Goal: Task Accomplishment & Management: Use online tool/utility

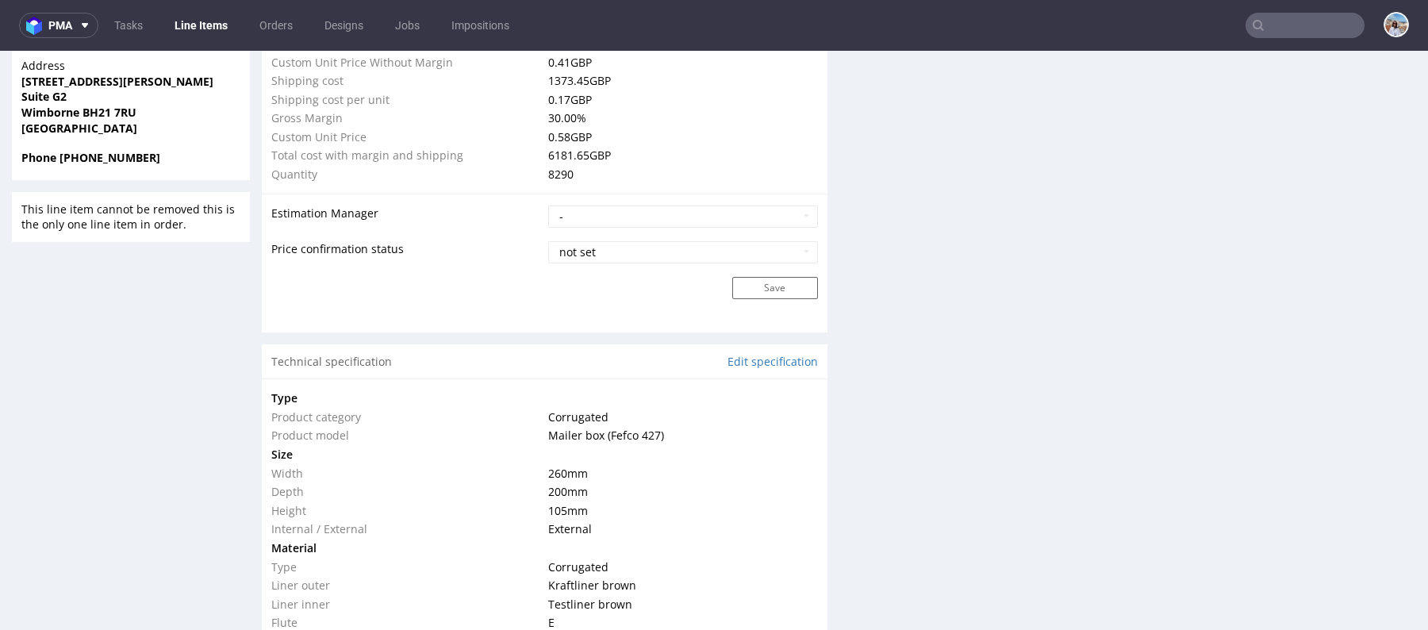
scroll to position [1394, 0]
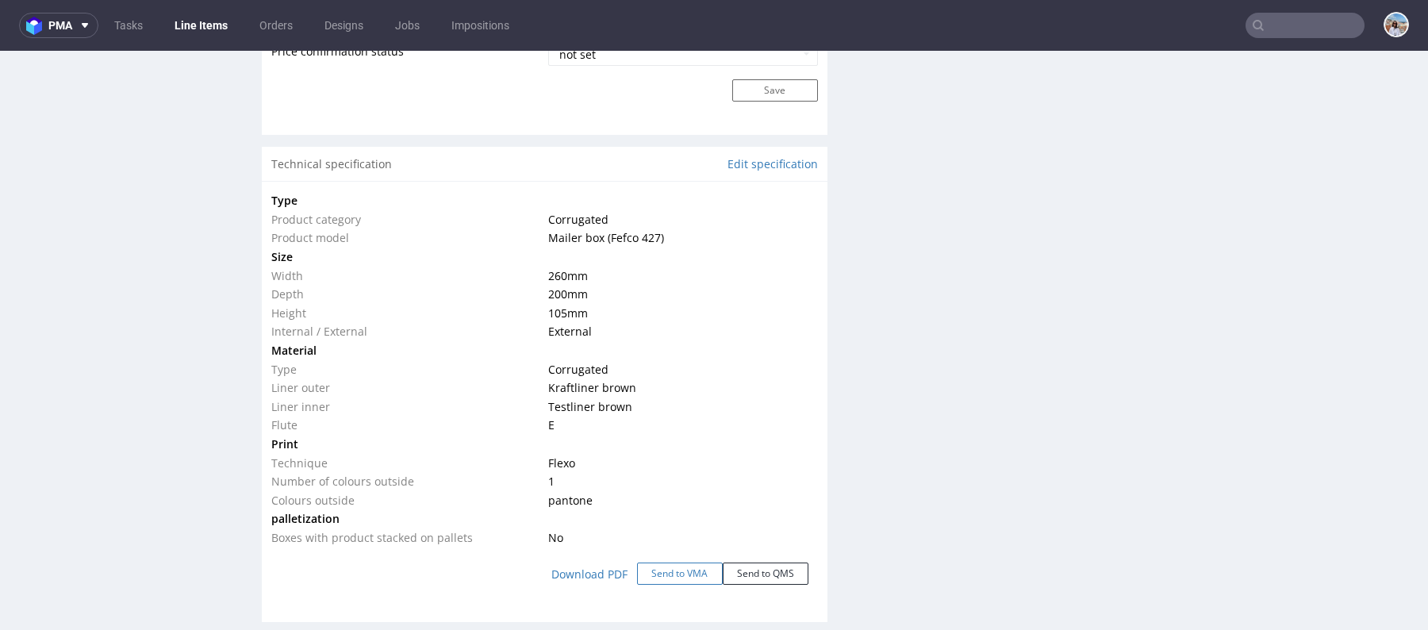
click at [674, 570] on button "Send to VMA" at bounding box center [680, 574] width 86 height 22
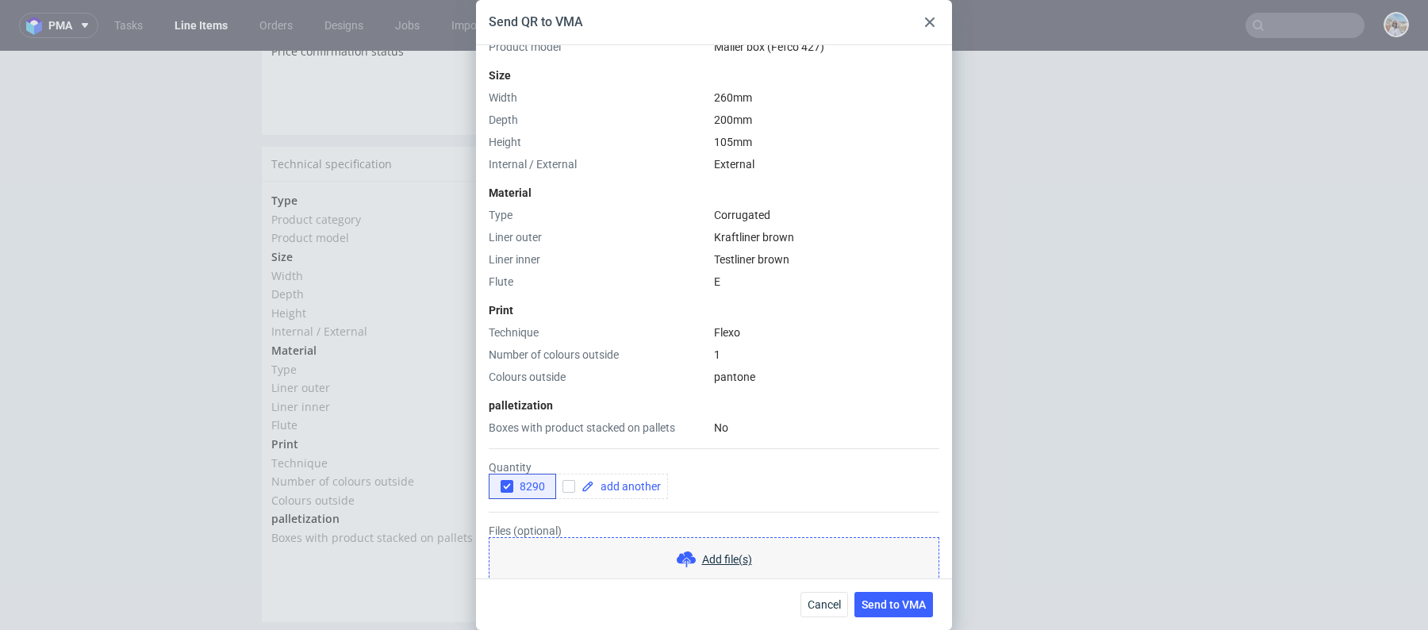
scroll to position [367, 0]
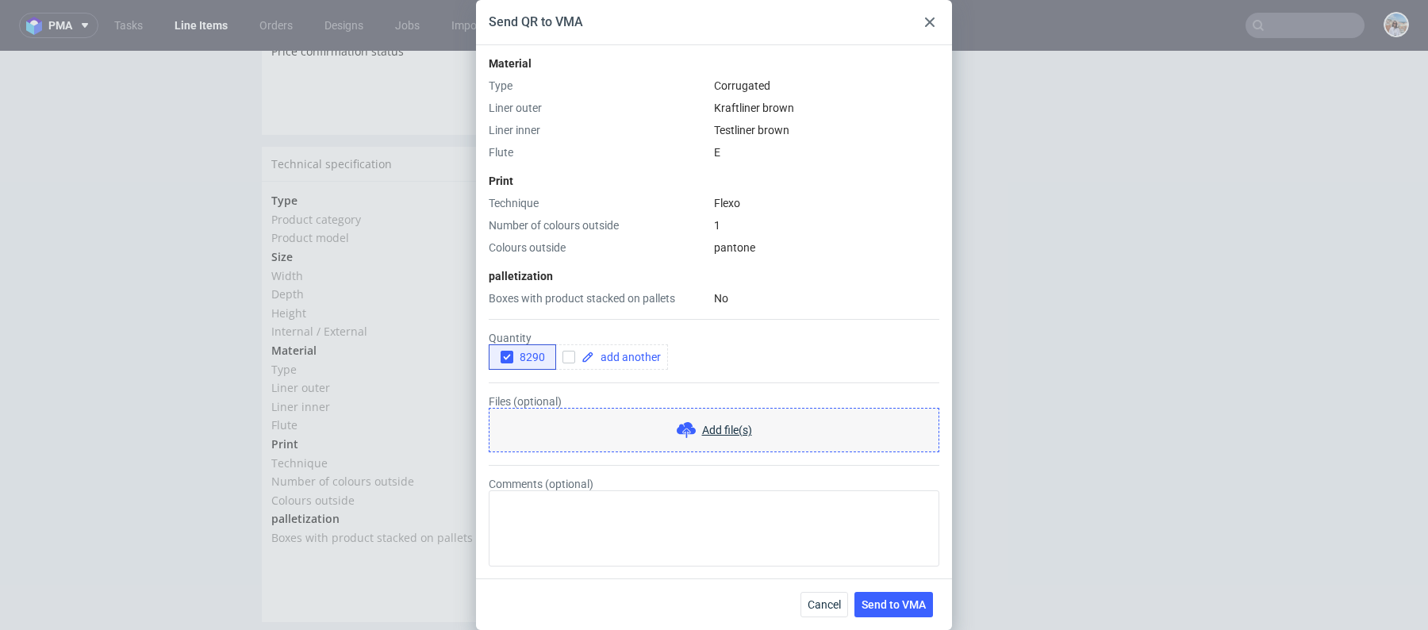
click at [518, 370] on form "Quantity 8290 Files (optional) Add file(s) Comments (optional)" at bounding box center [714, 436] width 451 height 260
click at [525, 359] on span "8290" at bounding box center [529, 357] width 32 height 13
click at [624, 359] on span at bounding box center [627, 357] width 67 height 11
click at [702, 359] on div "8290 80000" at bounding box center [714, 356] width 451 height 25
click at [640, 359] on div at bounding box center [695, 356] width 113 height 25
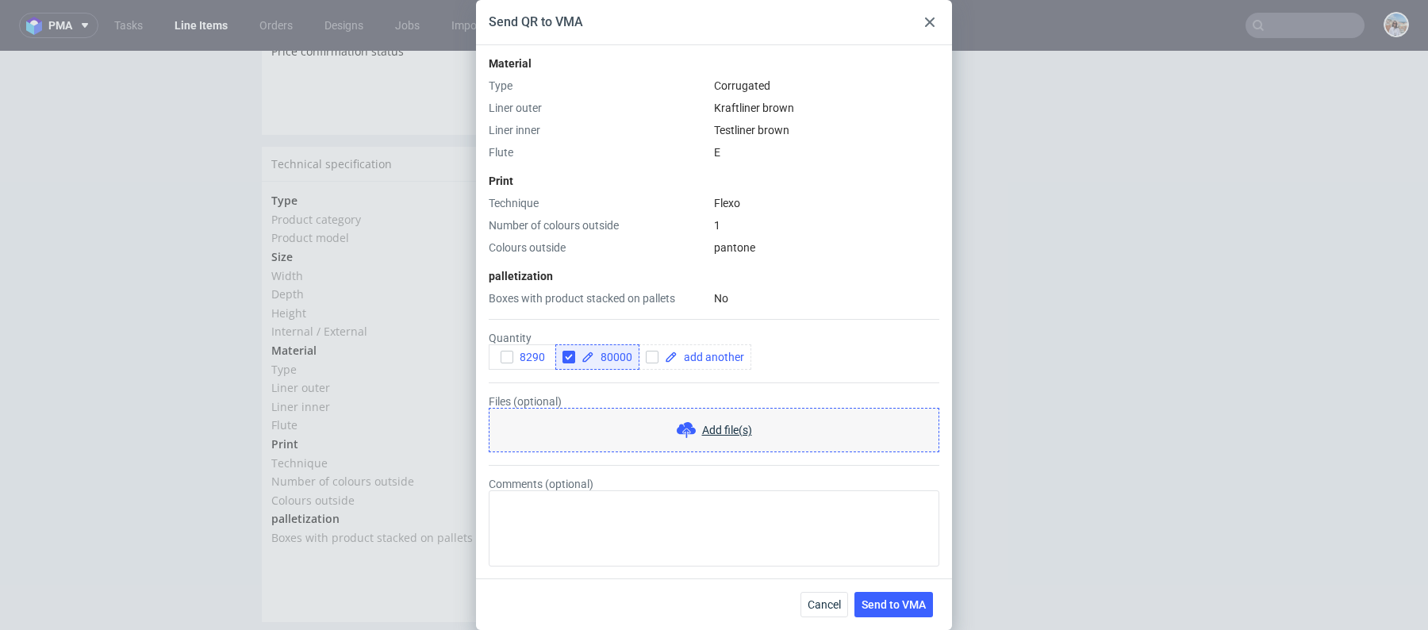
click at [618, 359] on span "80000" at bounding box center [613, 357] width 38 height 11
checkbox input "true"
click at [682, 367] on div at bounding box center [688, 356] width 113 height 25
checkbox input "true"
click at [793, 354] on div "8290 8000 10000" at bounding box center [714, 356] width 451 height 25
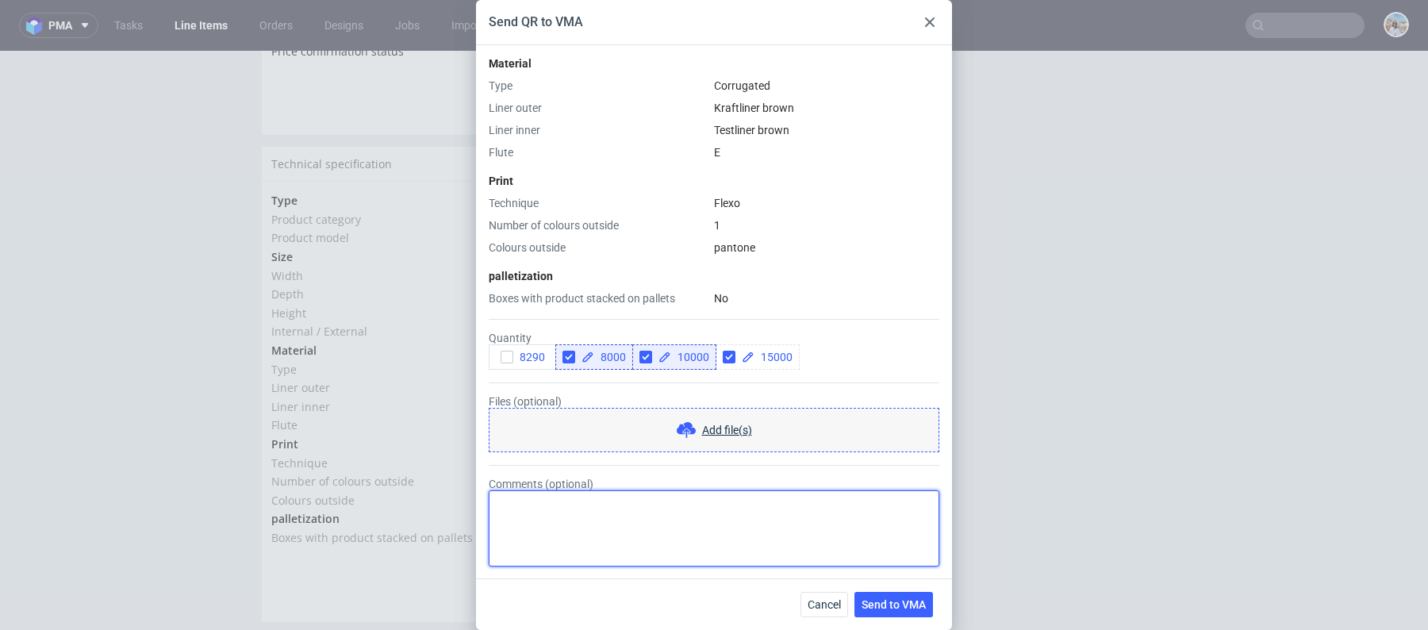
checkbox input "true"
click at [750, 513] on textarea "Comments (optional)" at bounding box center [714, 528] width 451 height 76
type textarea "reorder 1:1"
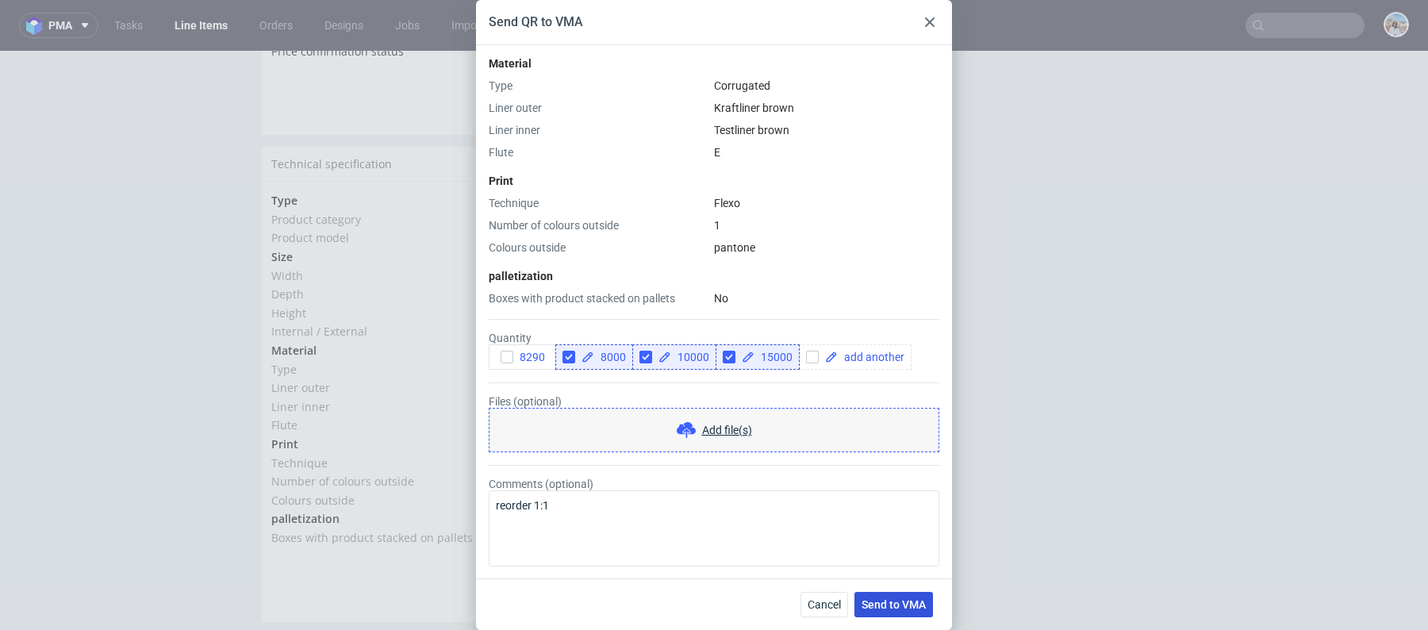
click at [894, 599] on span "Send to VMA" at bounding box center [894, 604] width 64 height 11
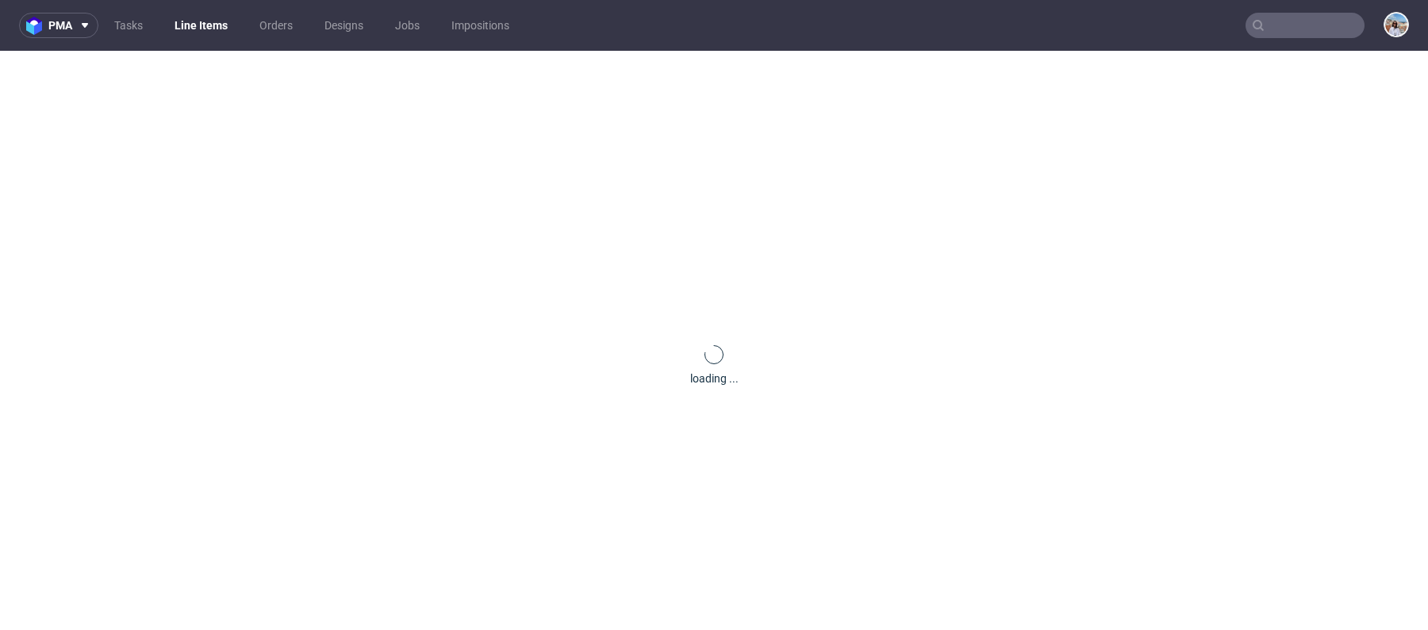
scroll to position [0, 0]
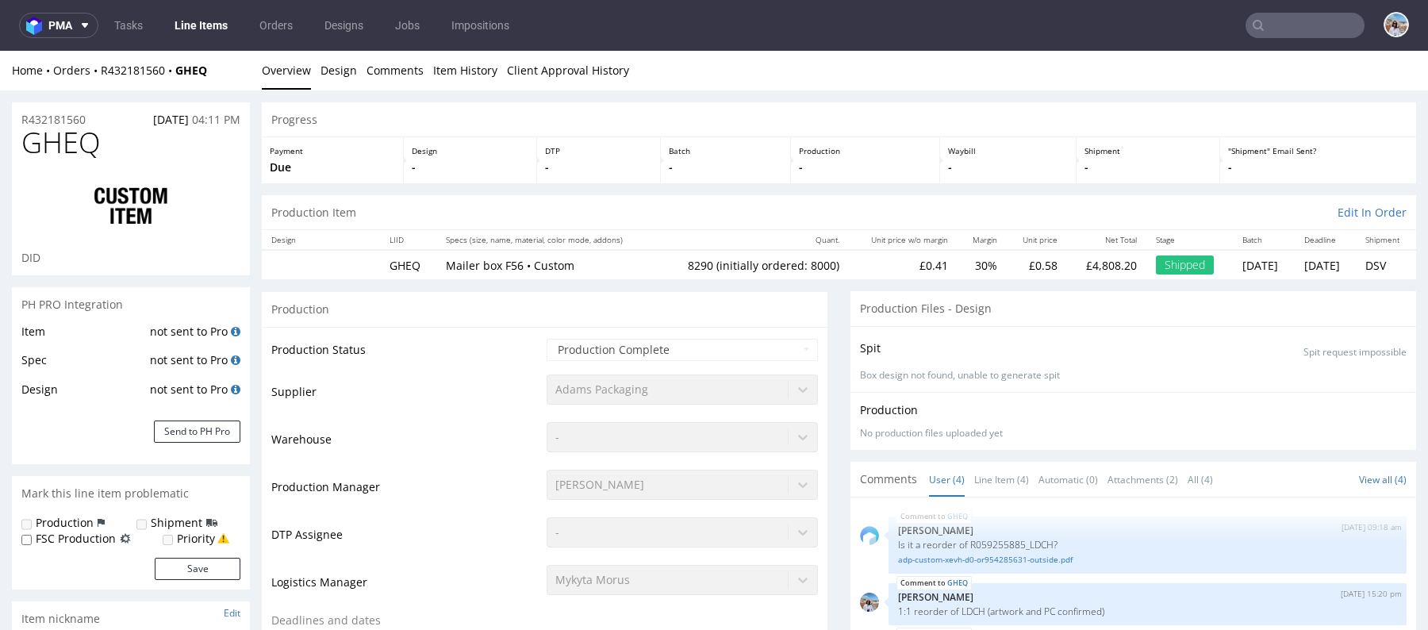
click at [1281, 24] on input "text" at bounding box center [1305, 25] width 119 height 25
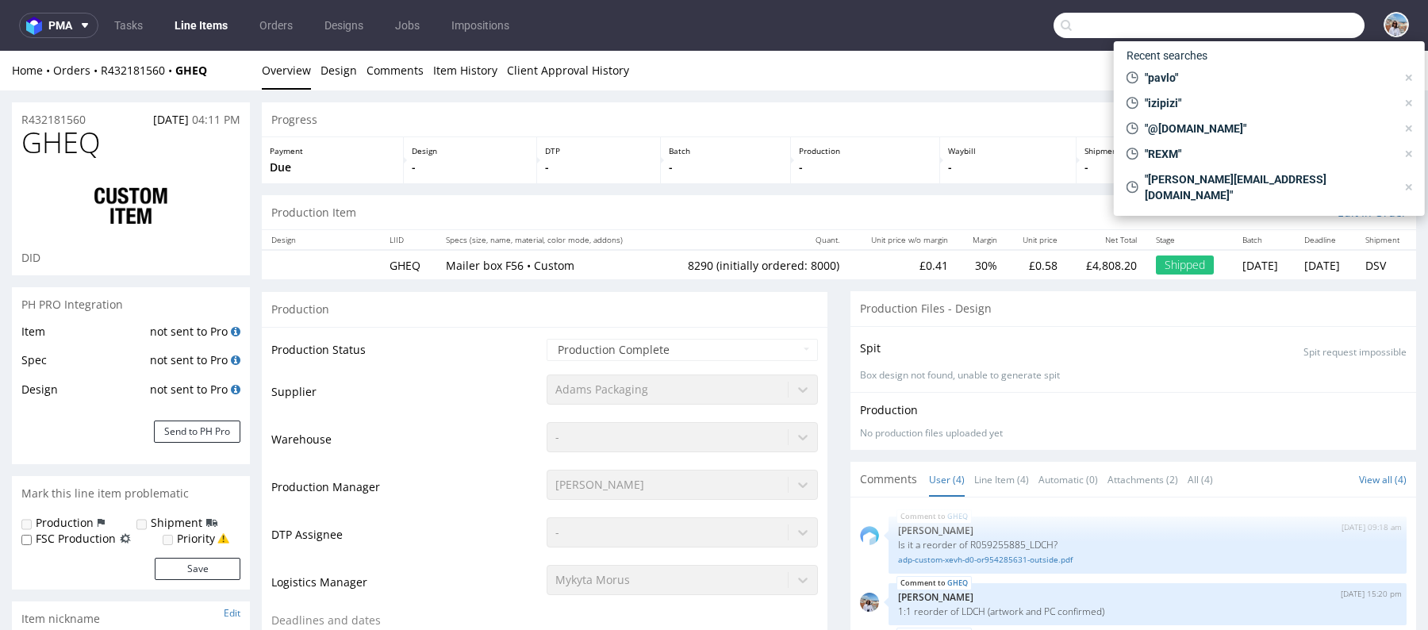
paste input "NVMT"
type input "NVMT"
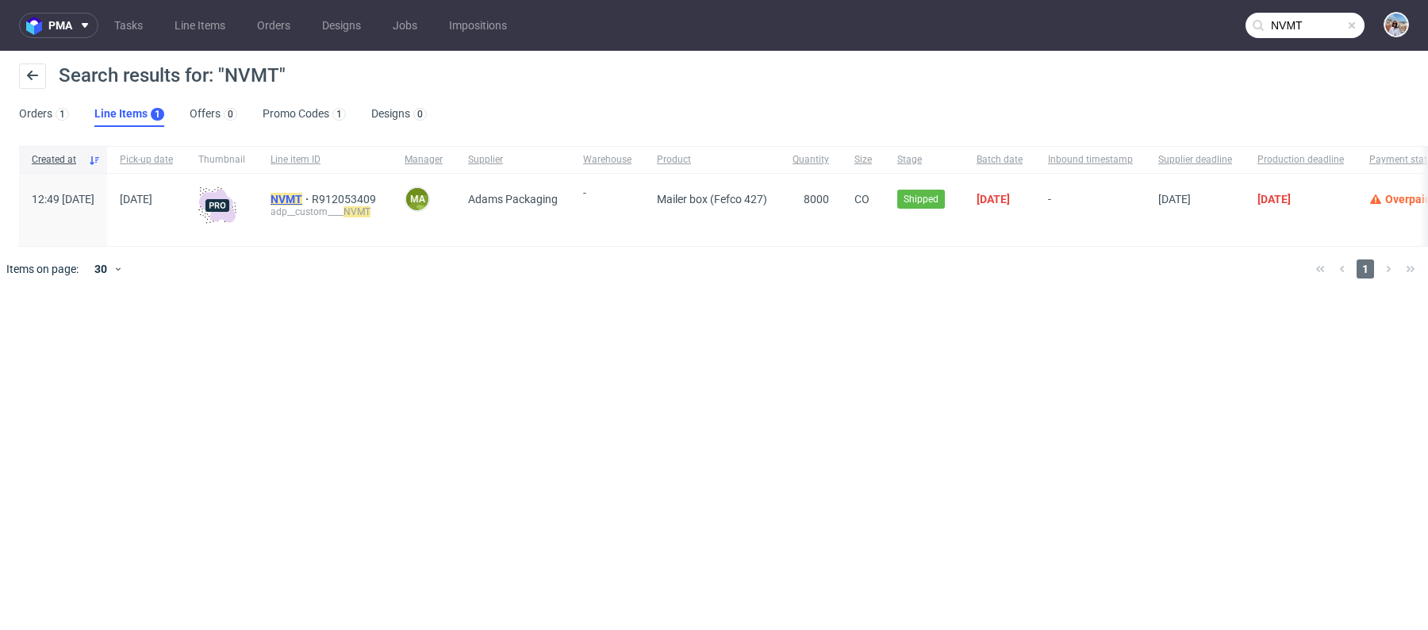
click at [302, 201] on mark "NVMT" at bounding box center [287, 199] width 32 height 13
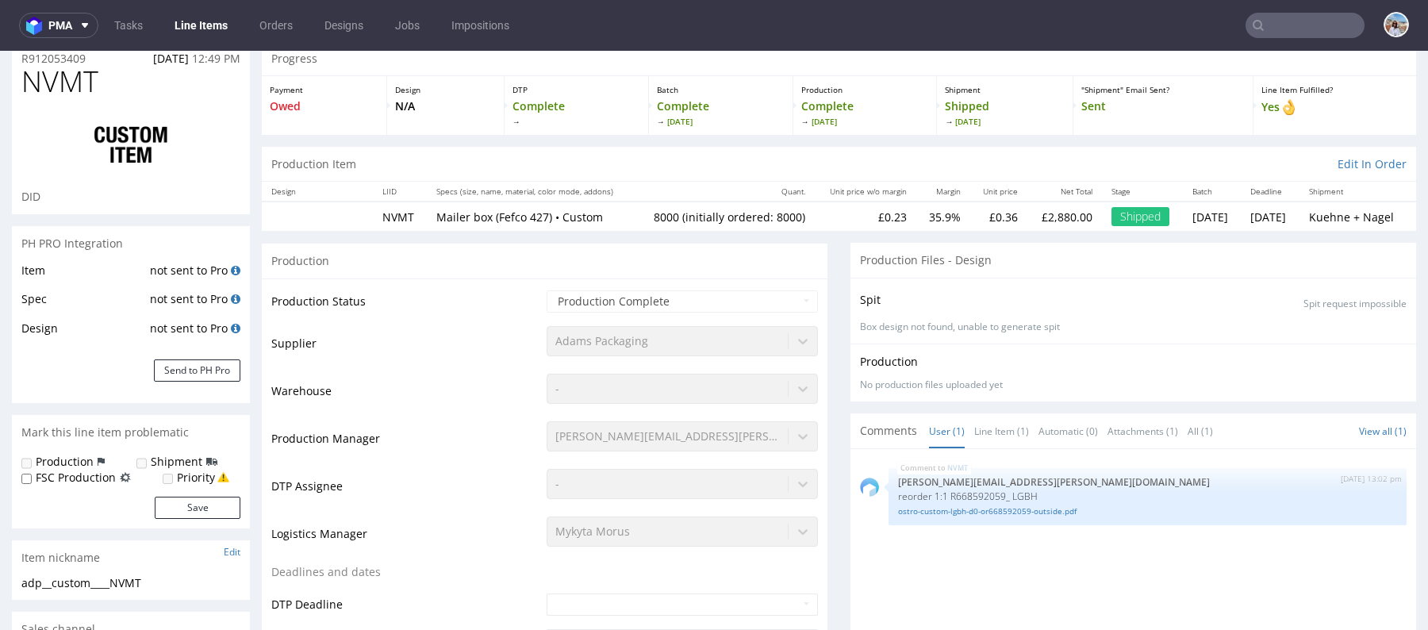
select select "in_progress"
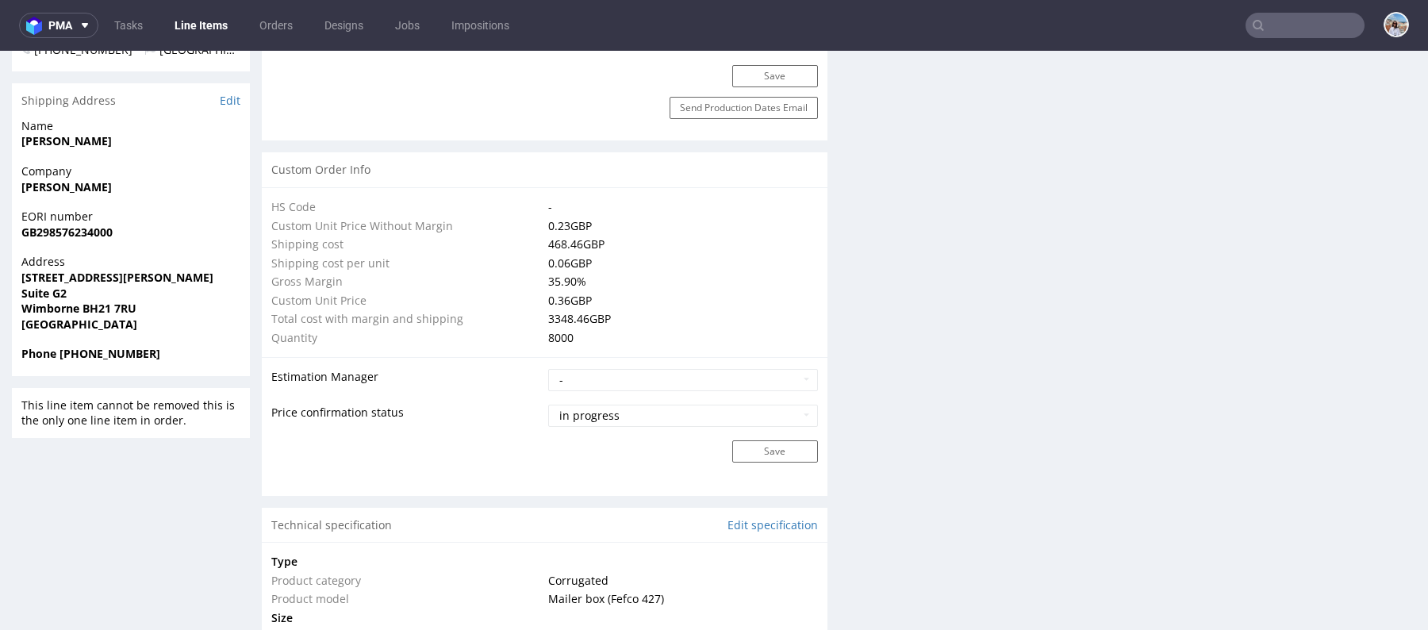
scroll to position [1744, 0]
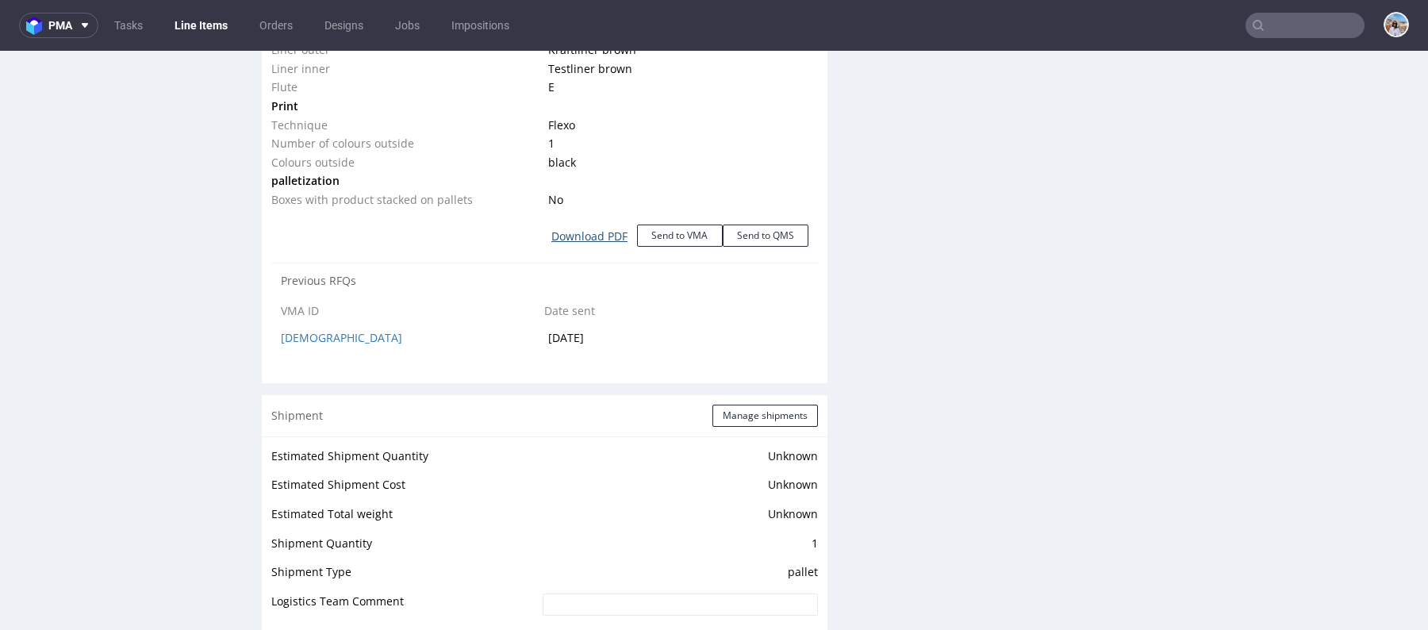
click at [594, 236] on link "Download PDF" at bounding box center [589, 236] width 95 height 35
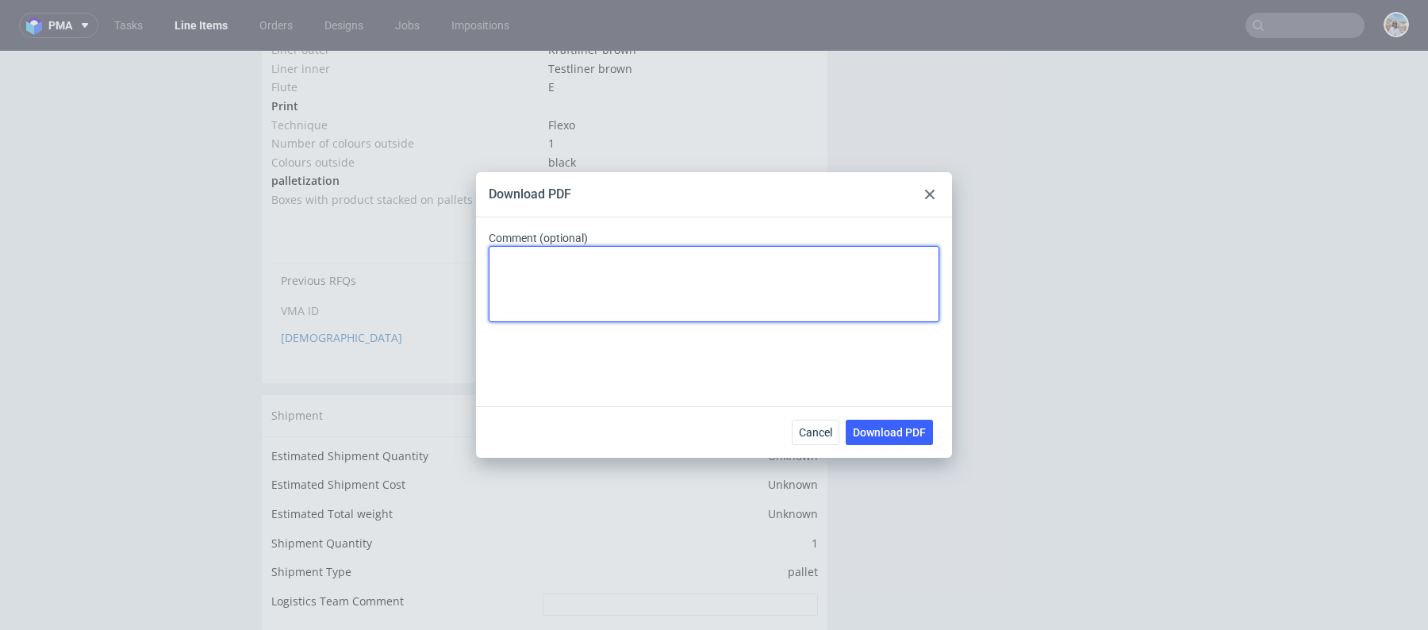
click at [664, 292] on textarea "Comment (optional)" at bounding box center [714, 284] width 451 height 76
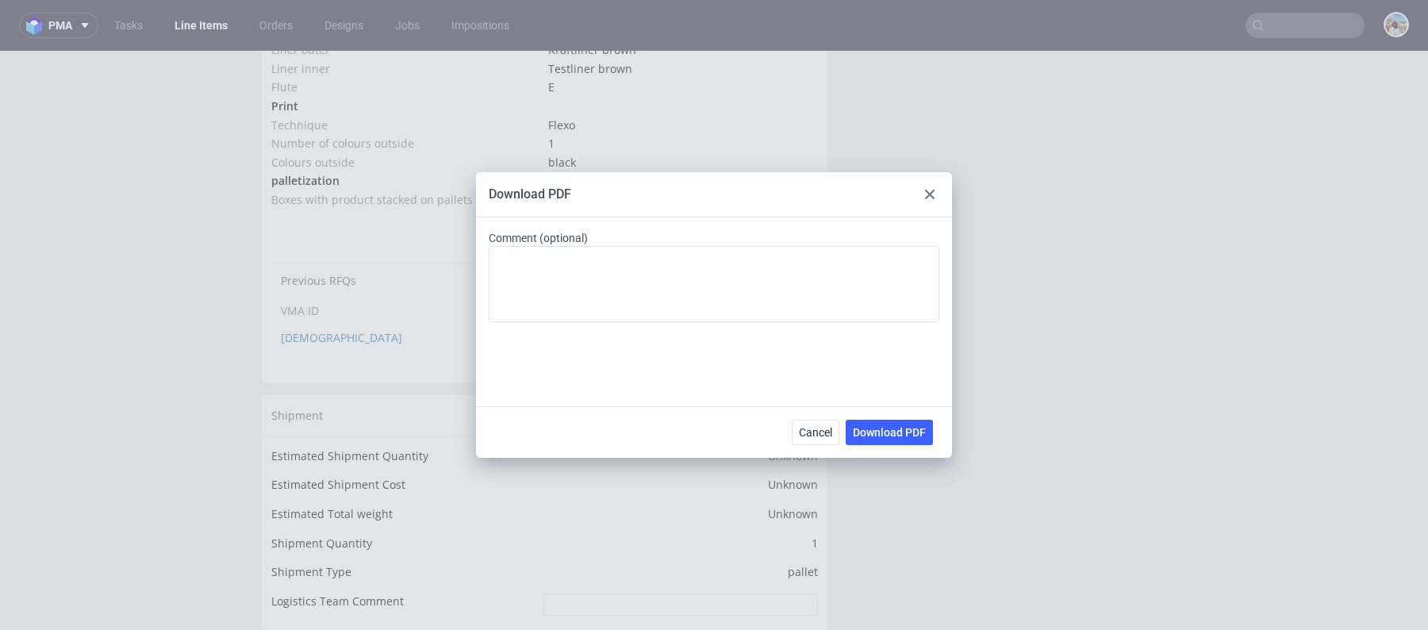
click at [936, 194] on div at bounding box center [930, 194] width 19 height 19
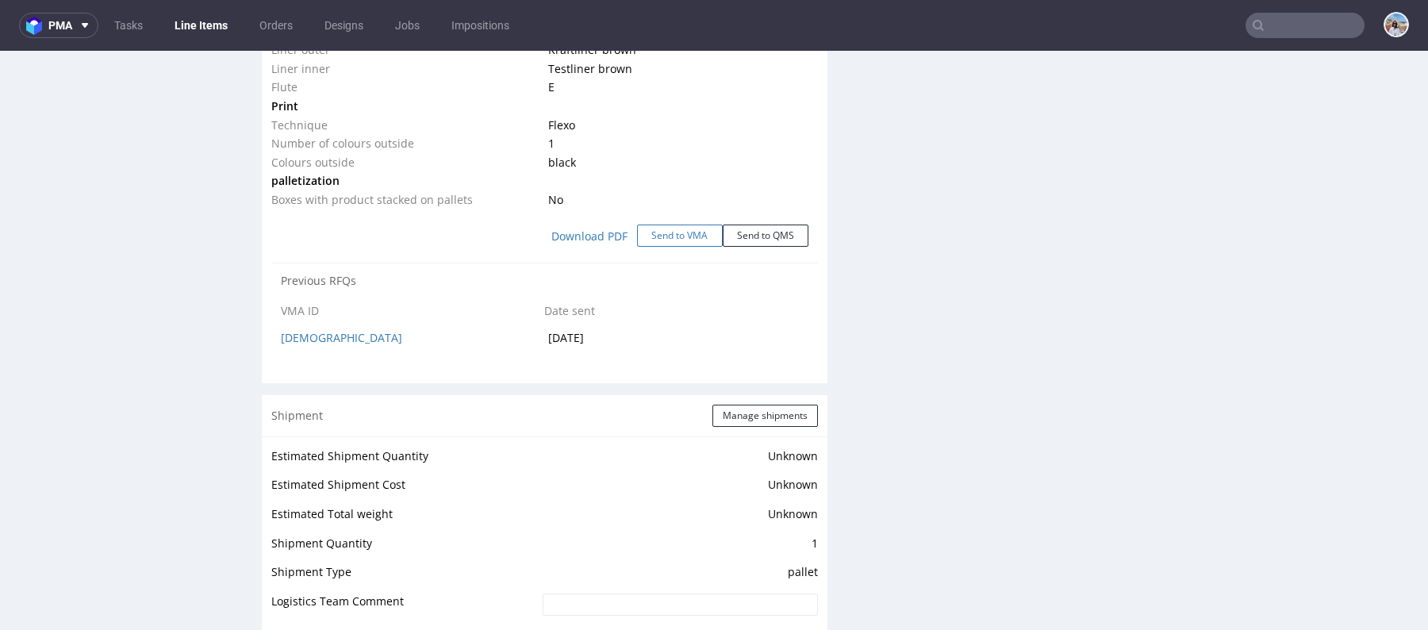
click at [672, 238] on button "Send to VMA" at bounding box center [680, 236] width 86 height 22
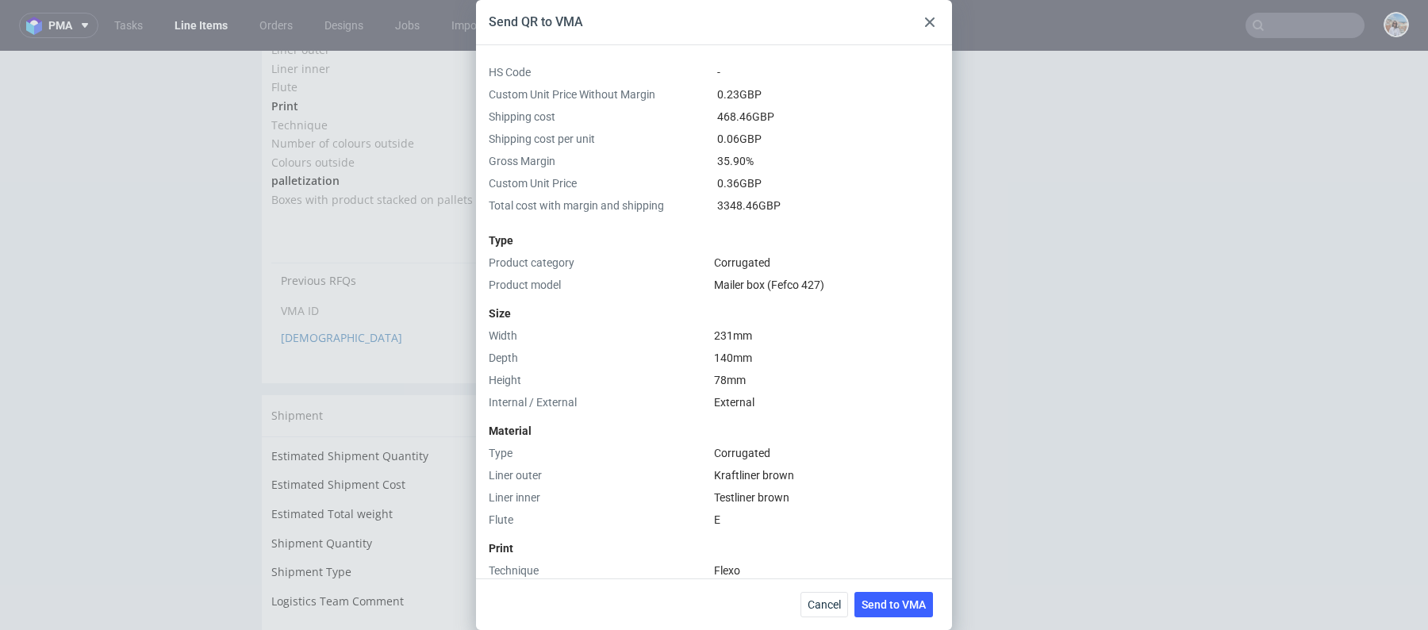
scroll to position [367, 0]
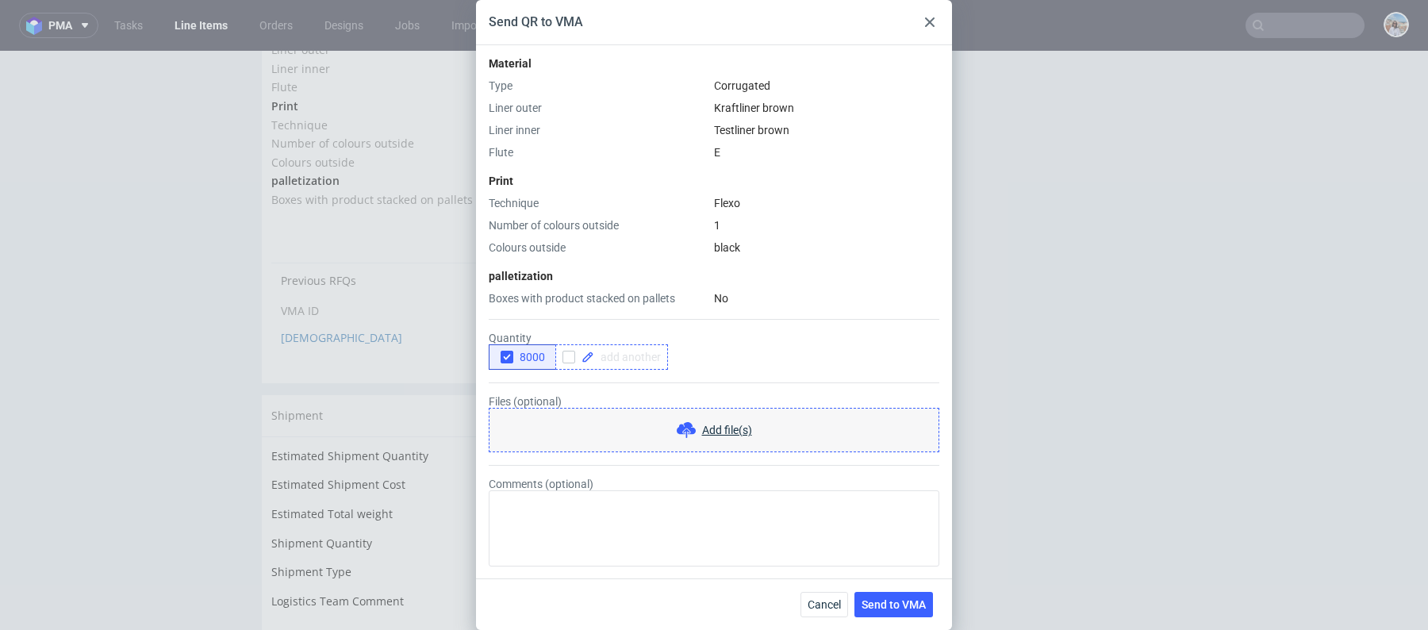
click at [626, 352] on span at bounding box center [627, 357] width 67 height 11
checkbox input "true"
click at [713, 359] on div "8000 10000" at bounding box center [714, 356] width 451 height 25
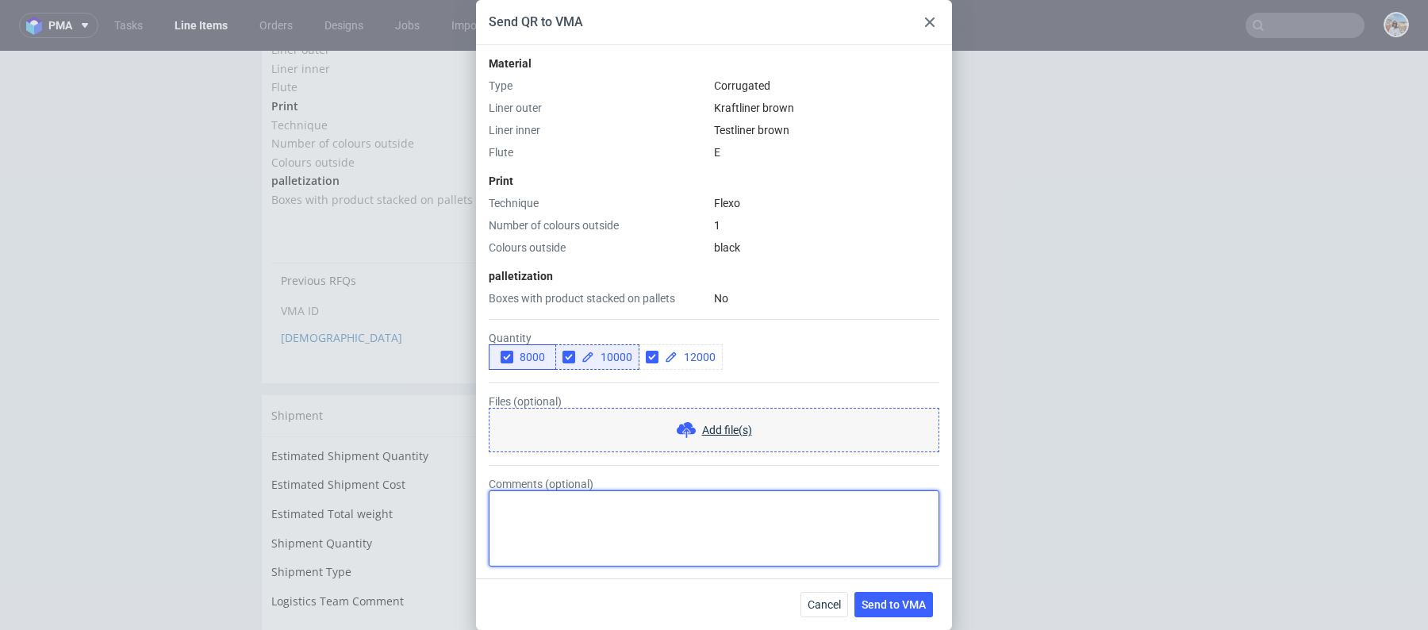
checkbox input "true"
click at [604, 550] on textarea "Comments (optional)" at bounding box center [714, 528] width 451 height 76
type textarea "reorder 1:1"
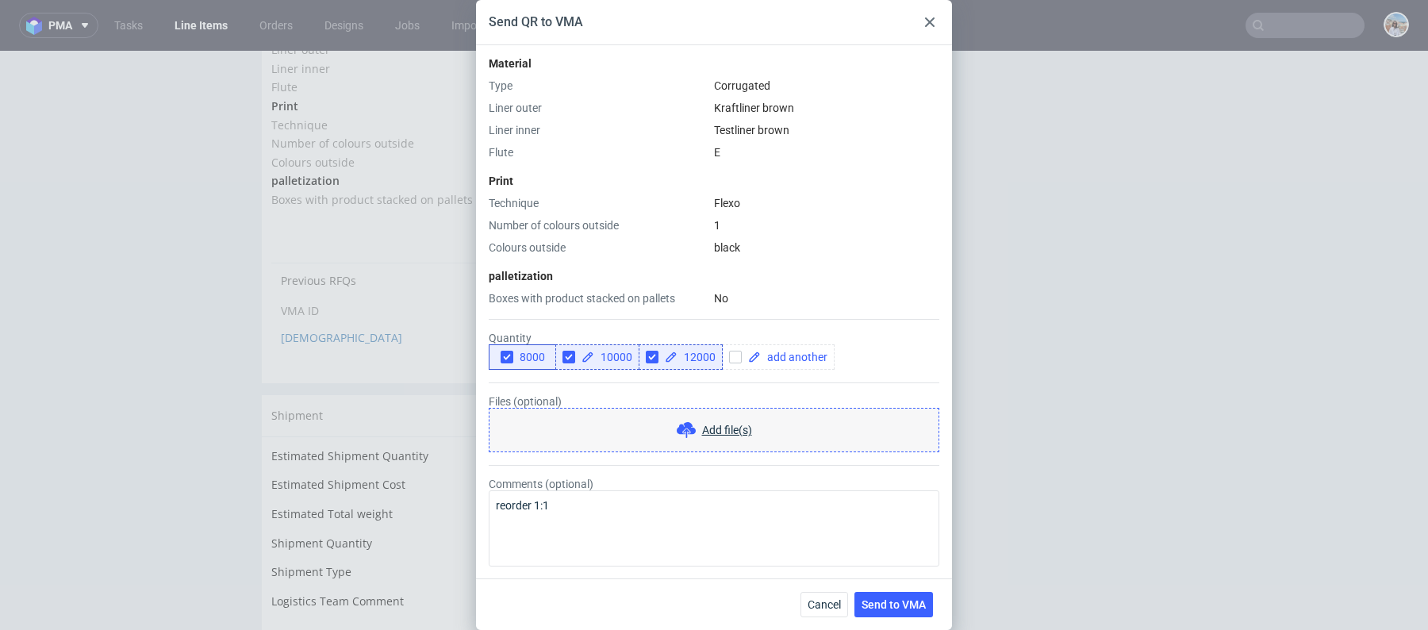
click at [934, 604] on div "Cancel Send to VMA" at bounding box center [870, 604] width 139 height 25
click at [900, 605] on span "Send to VMA" at bounding box center [894, 604] width 64 height 11
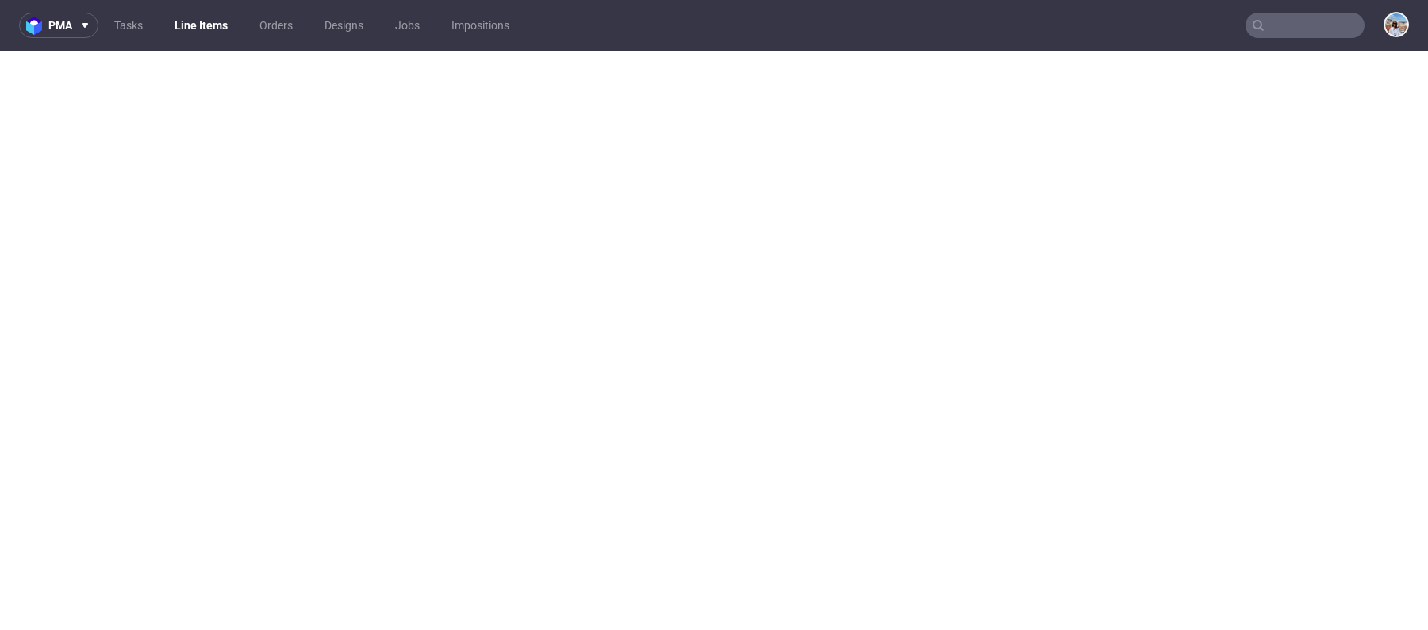
select select "in_progress"
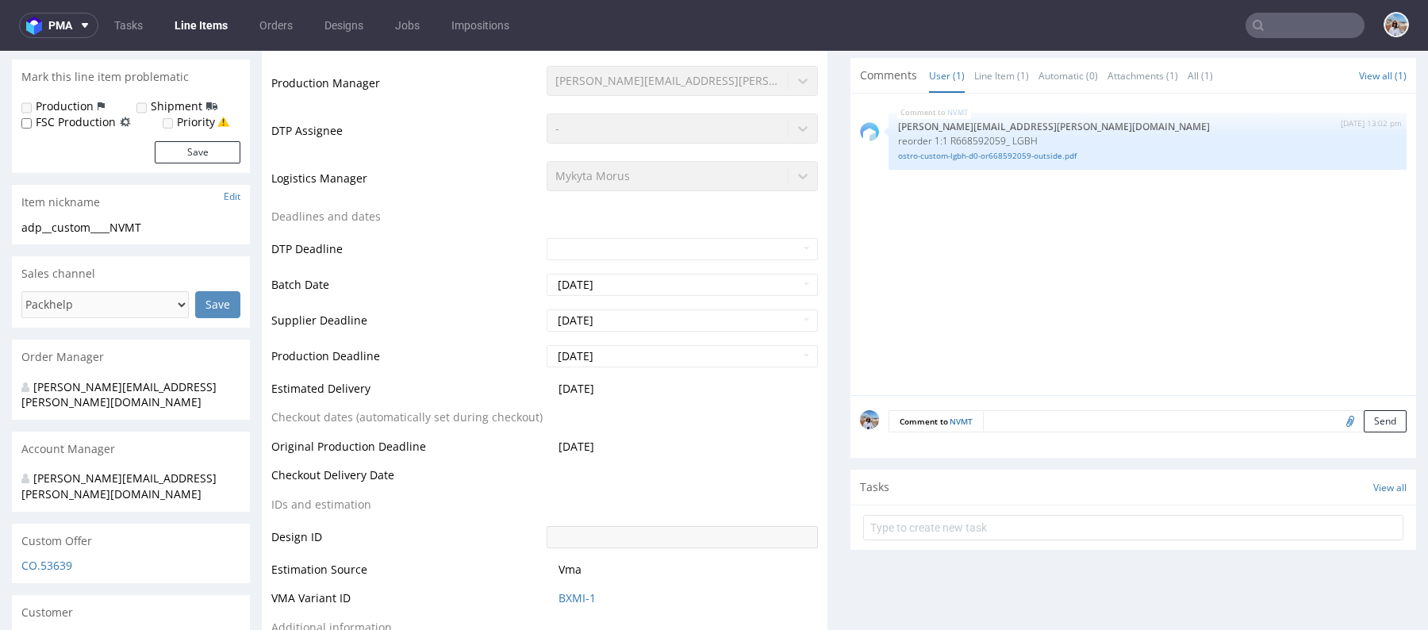
scroll to position [0, 0]
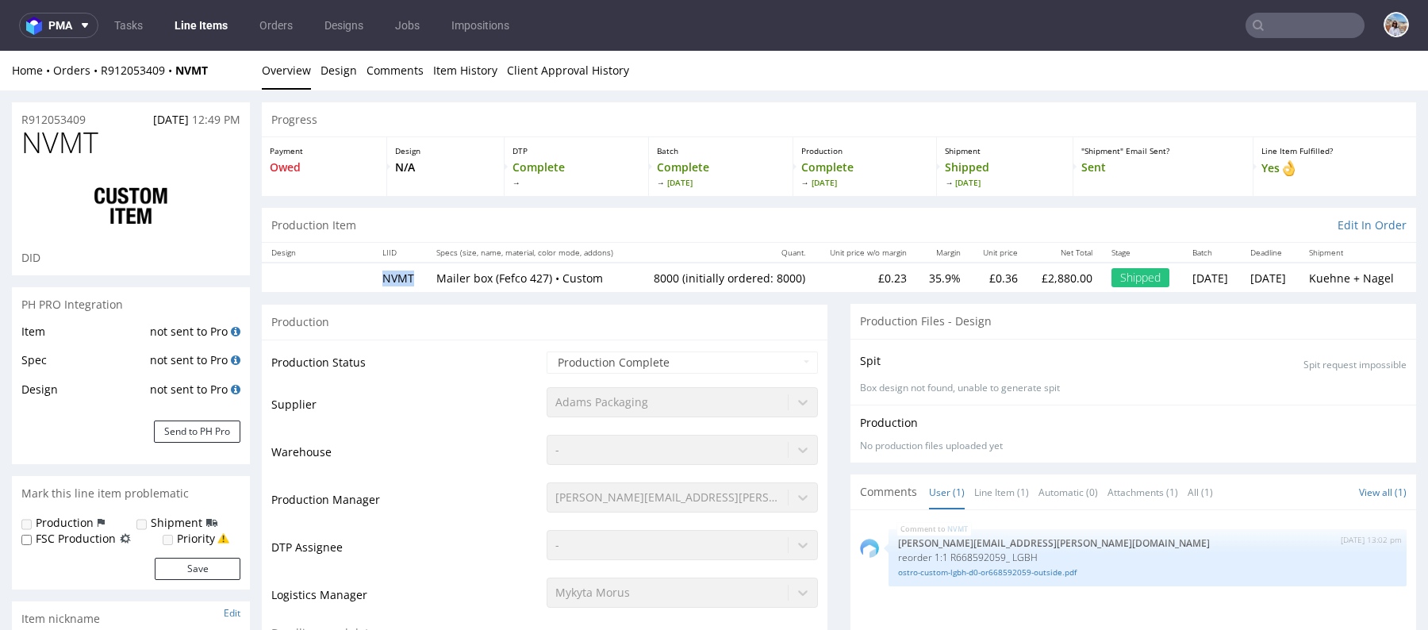
drag, startPoint x: 389, startPoint y: 275, endPoint x: 351, endPoint y: 275, distance: 38.1
click at [351, 275] on tr "NVMT Mailer box (Fefco 427) • Custom 8000 (initially ordered: 8000) £0.23 35.9%…" at bounding box center [839, 277] width 1155 height 29
copy td "NVMT"
